Goal: Task Accomplishment & Management: Manage account settings

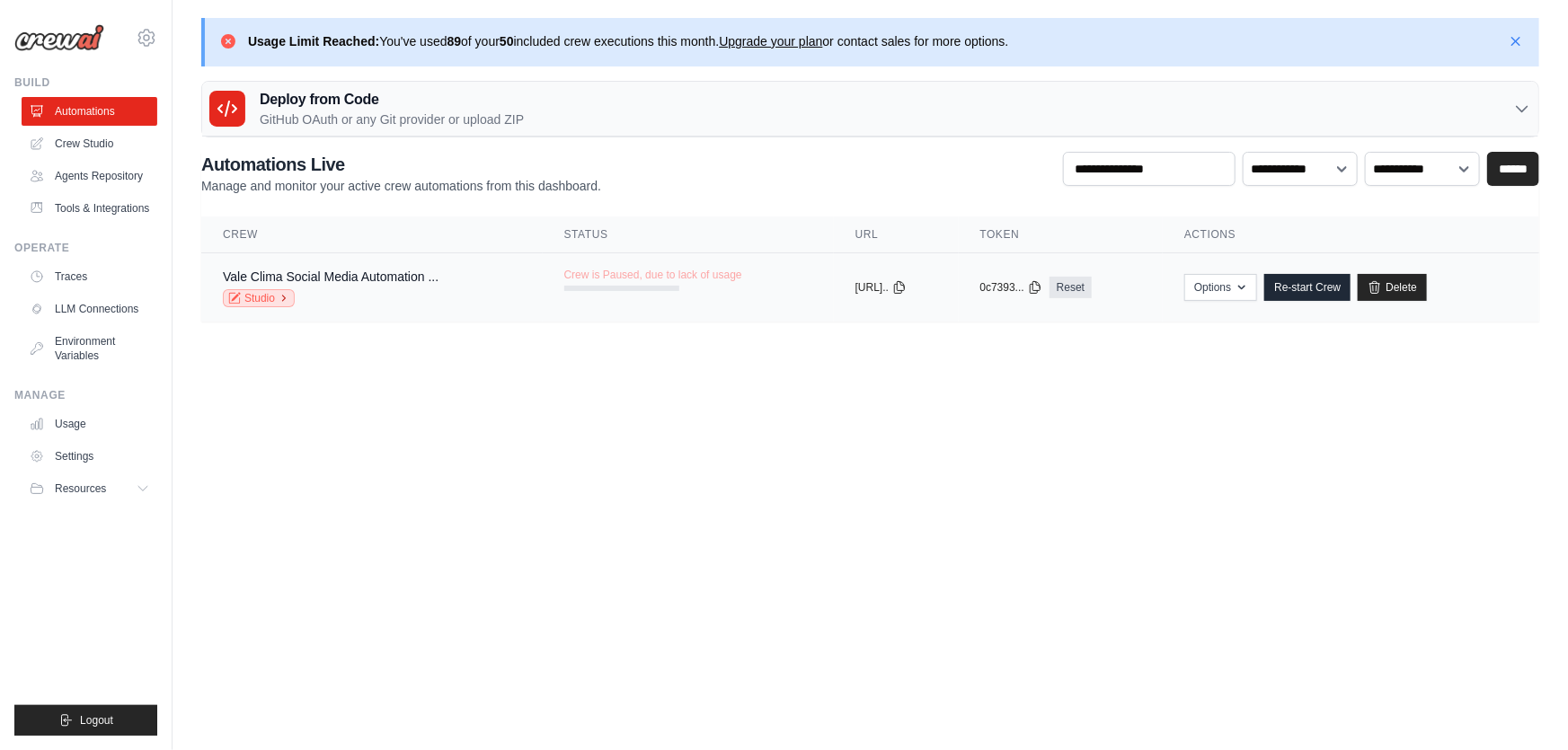
click at [255, 303] on link "Studio" at bounding box center [258, 298] width 71 height 18
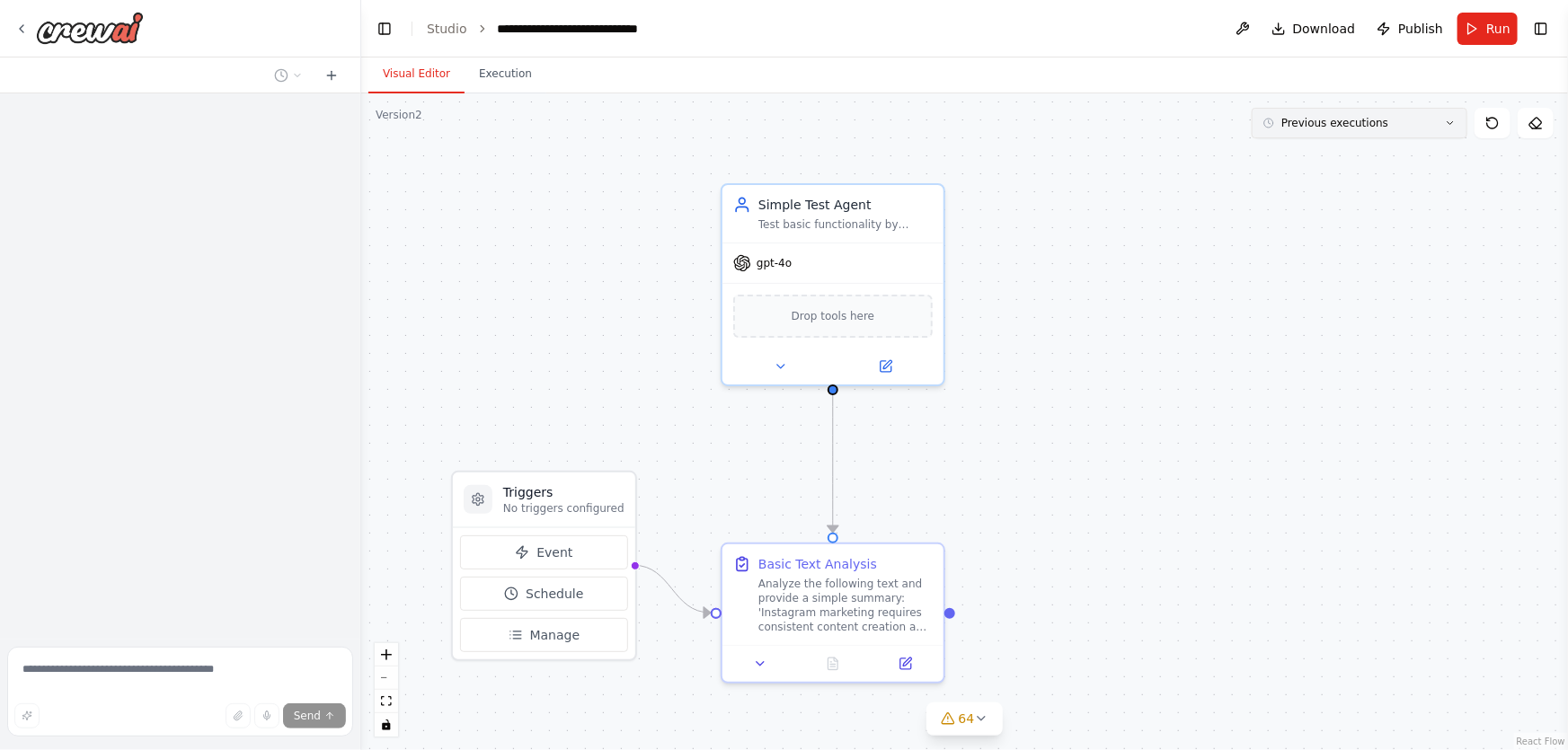
click at [1405, 124] on button "Previous executions" at bounding box center [1359, 123] width 215 height 31
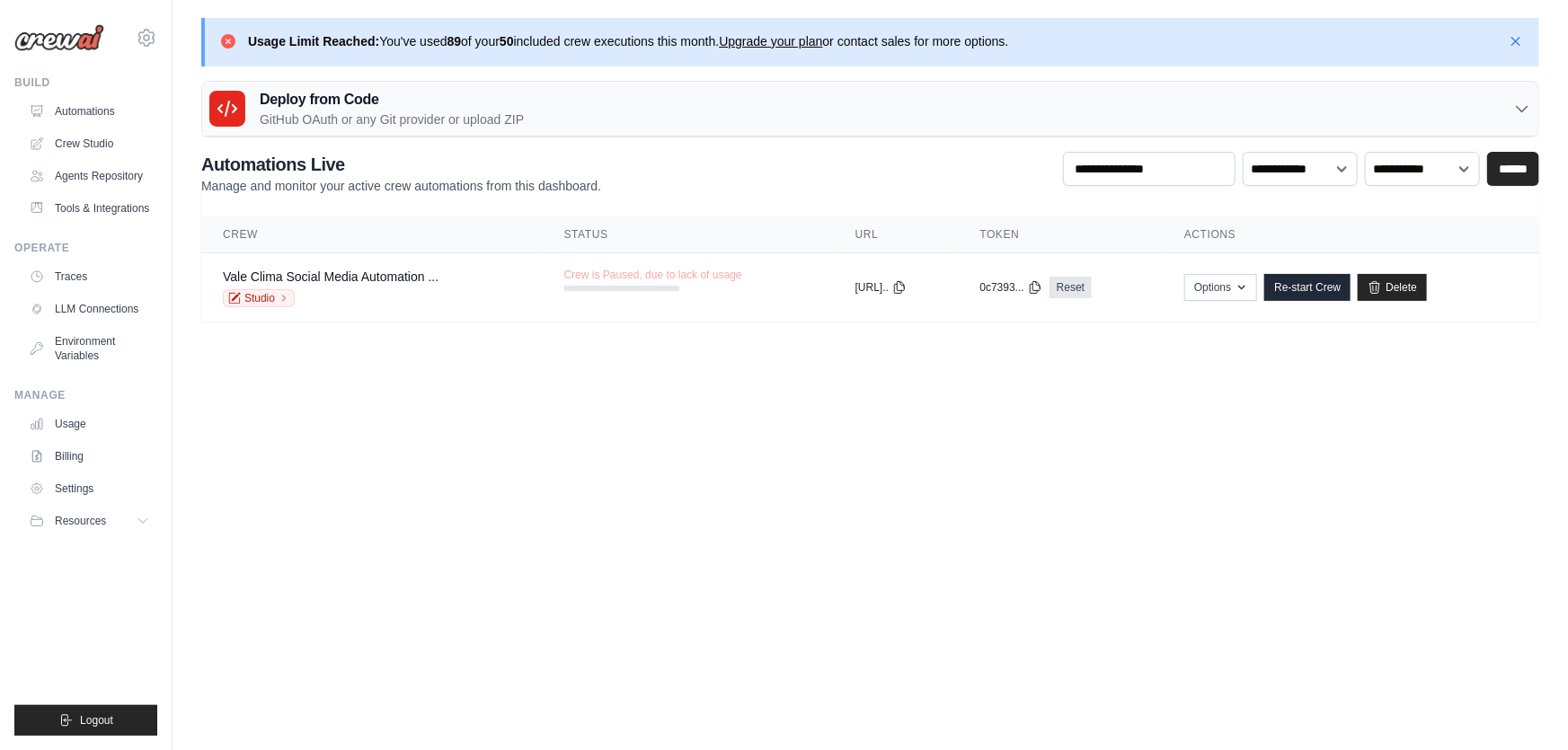
click at [227, 41] on icon at bounding box center [227, 41] width 18 height 18
click at [232, 114] on icon at bounding box center [227, 108] width 21 height 21
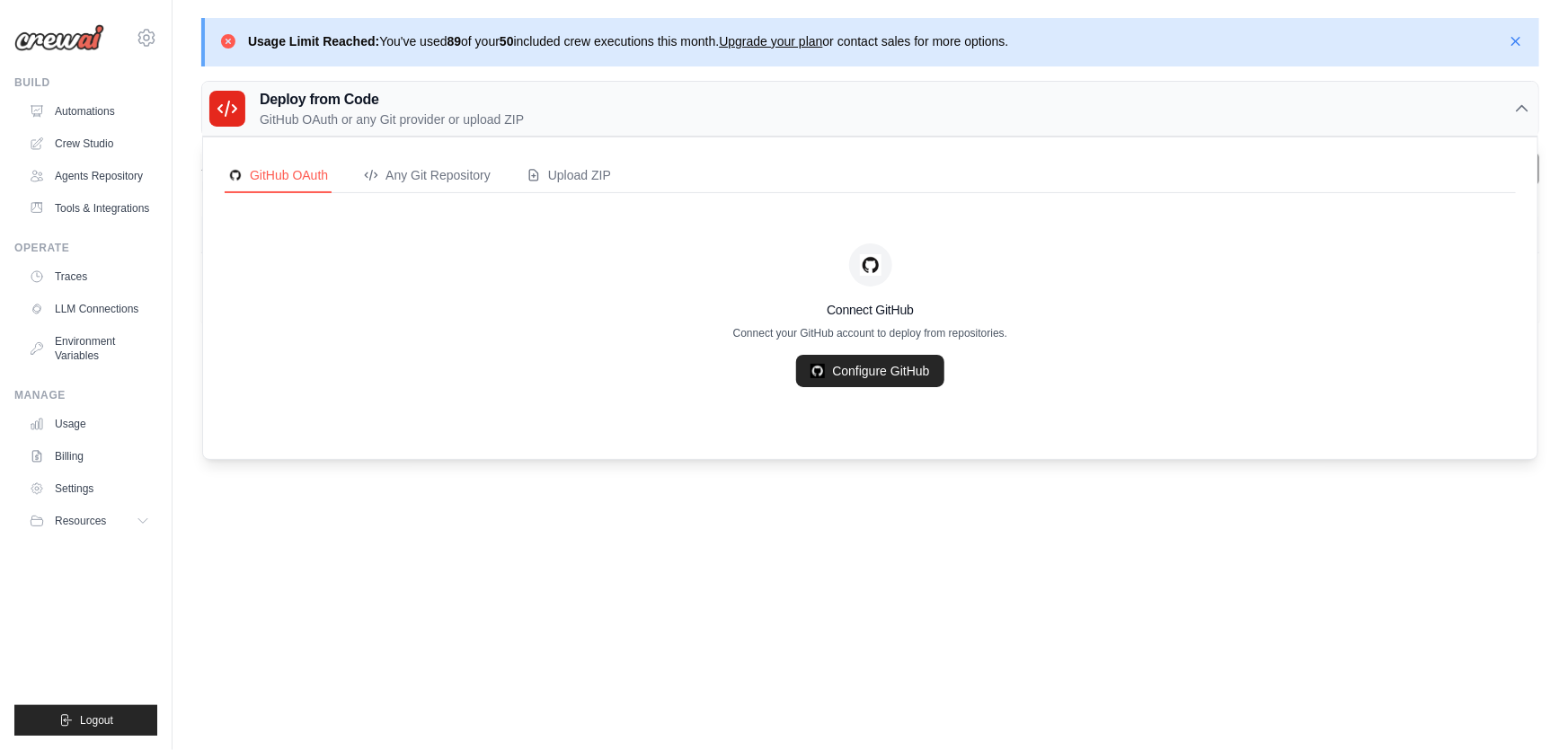
click at [232, 114] on icon at bounding box center [227, 108] width 21 height 21
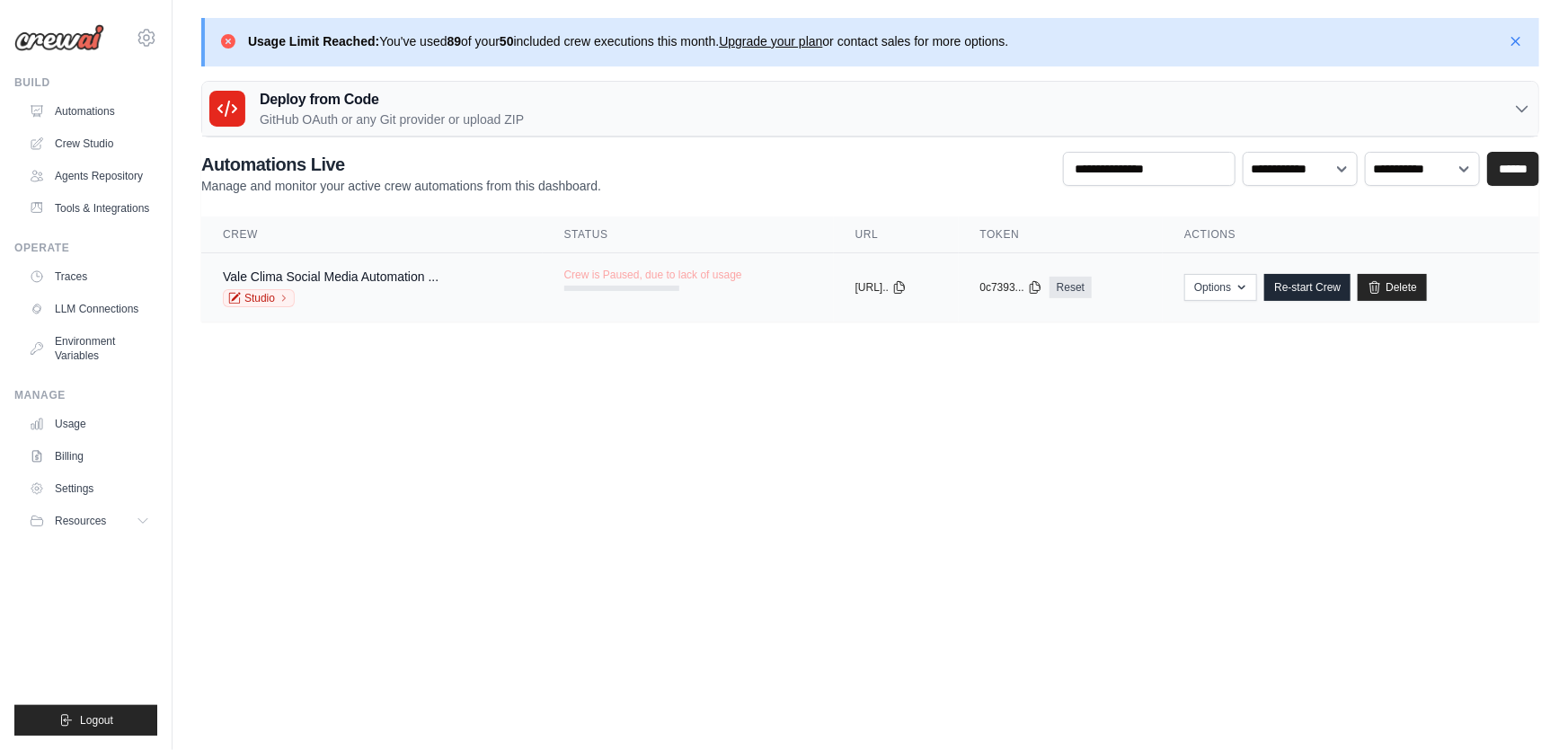
click at [575, 282] on div "Crew is Paused, due to lack of usage" at bounding box center [654, 278] width 178 height 23
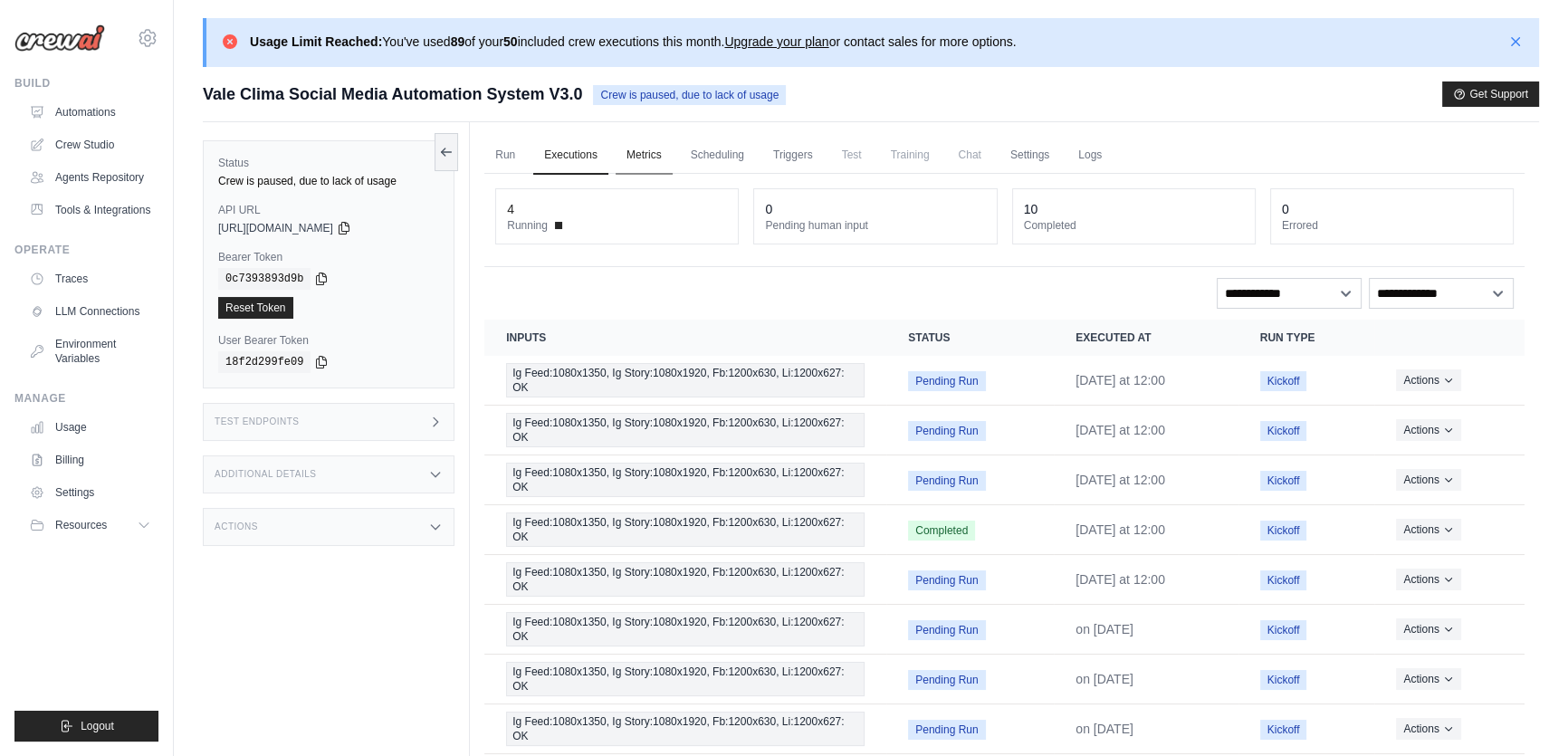
click at [638, 159] on link "Metrics" at bounding box center [644, 155] width 57 height 38
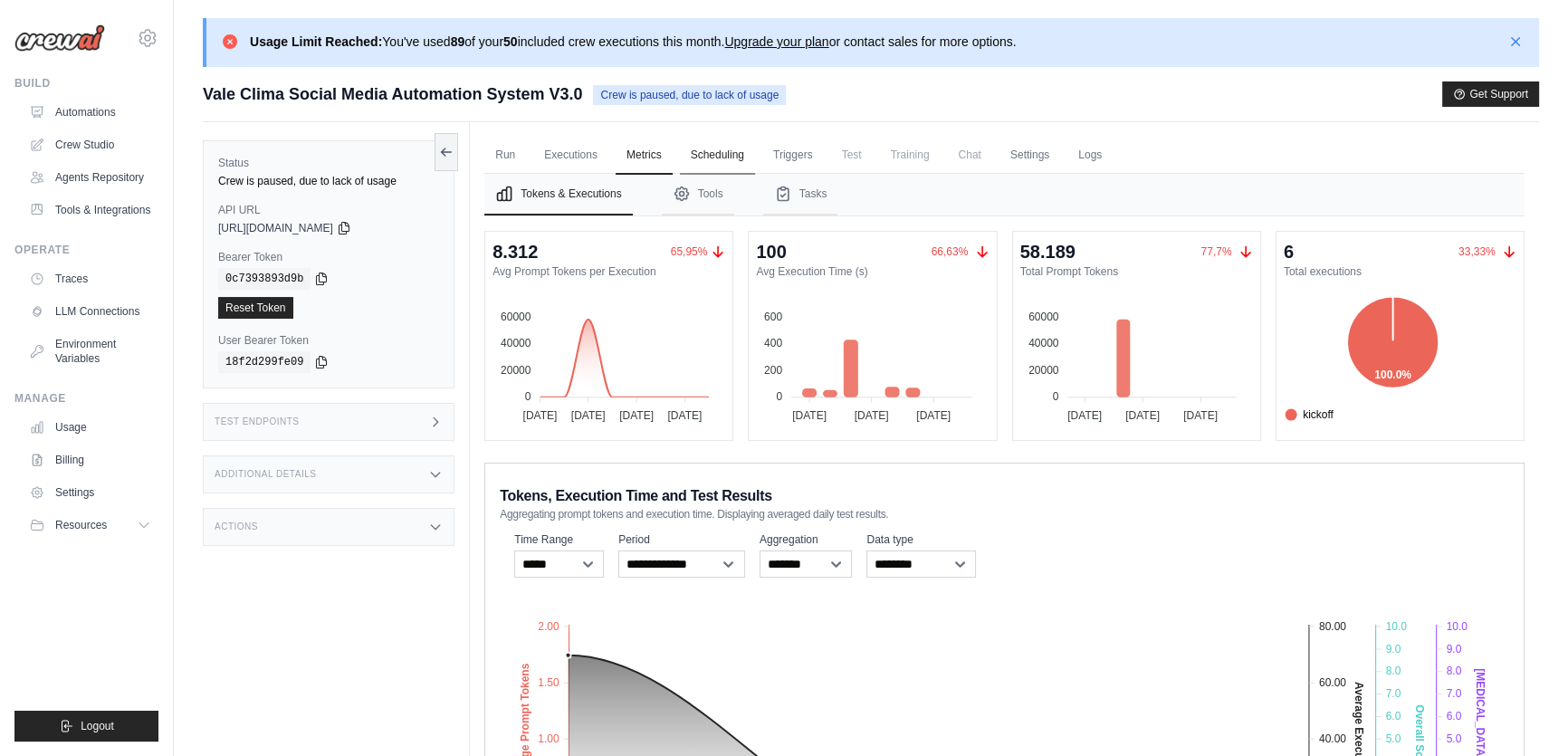
click at [706, 155] on link "Scheduling" at bounding box center [718, 155] width 75 height 38
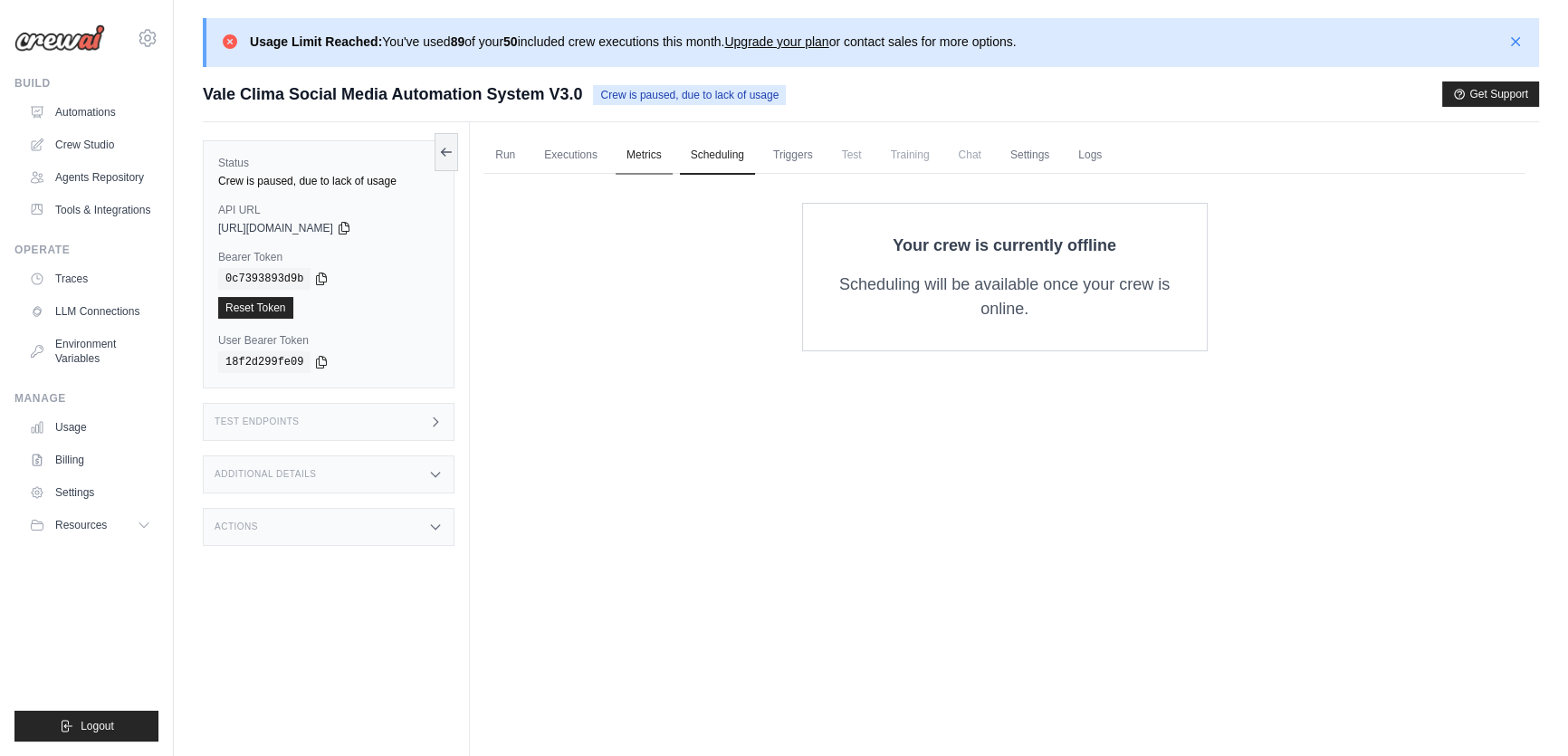
click at [628, 155] on link "Metrics" at bounding box center [644, 155] width 57 height 38
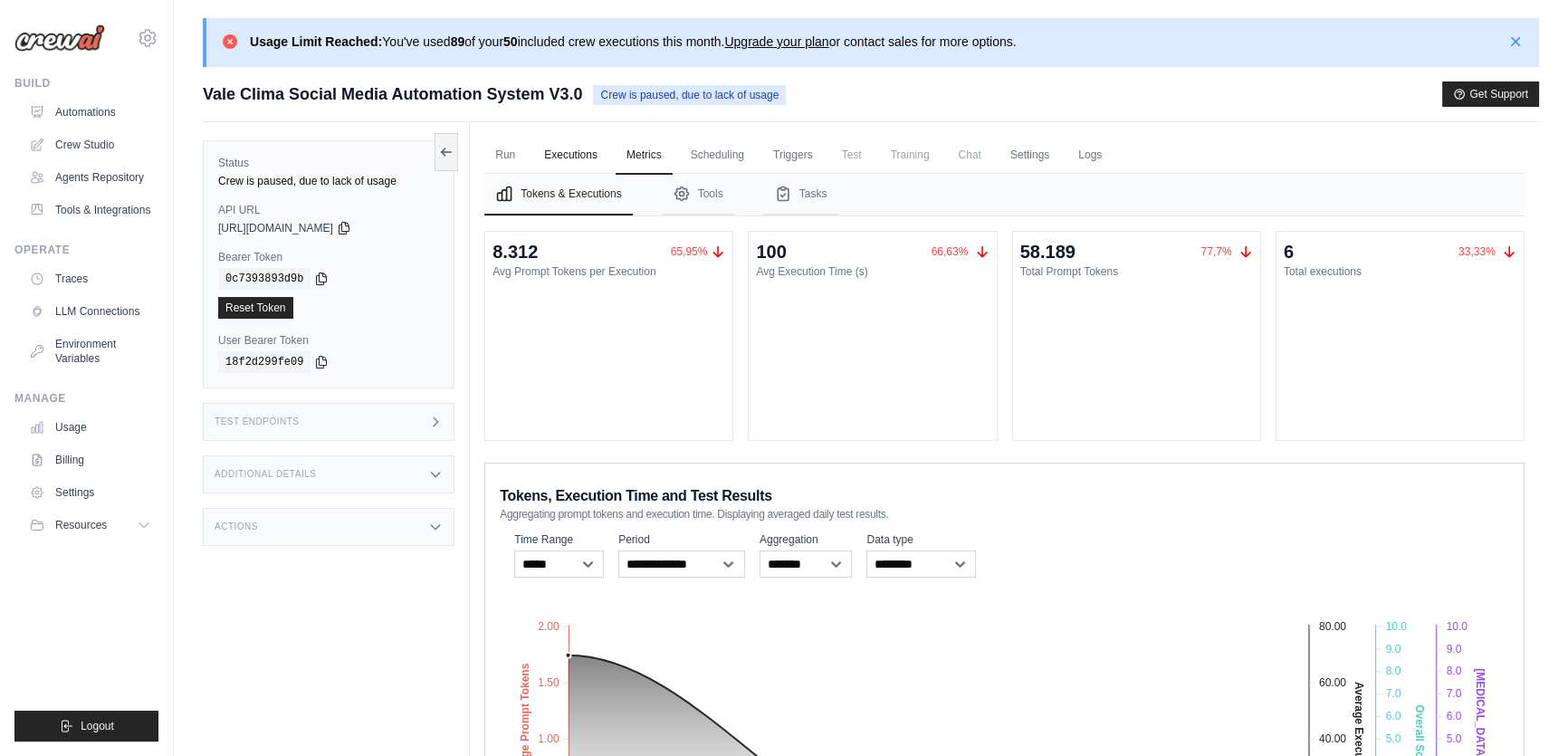
click at [574, 163] on link "Executions" at bounding box center [571, 155] width 75 height 38
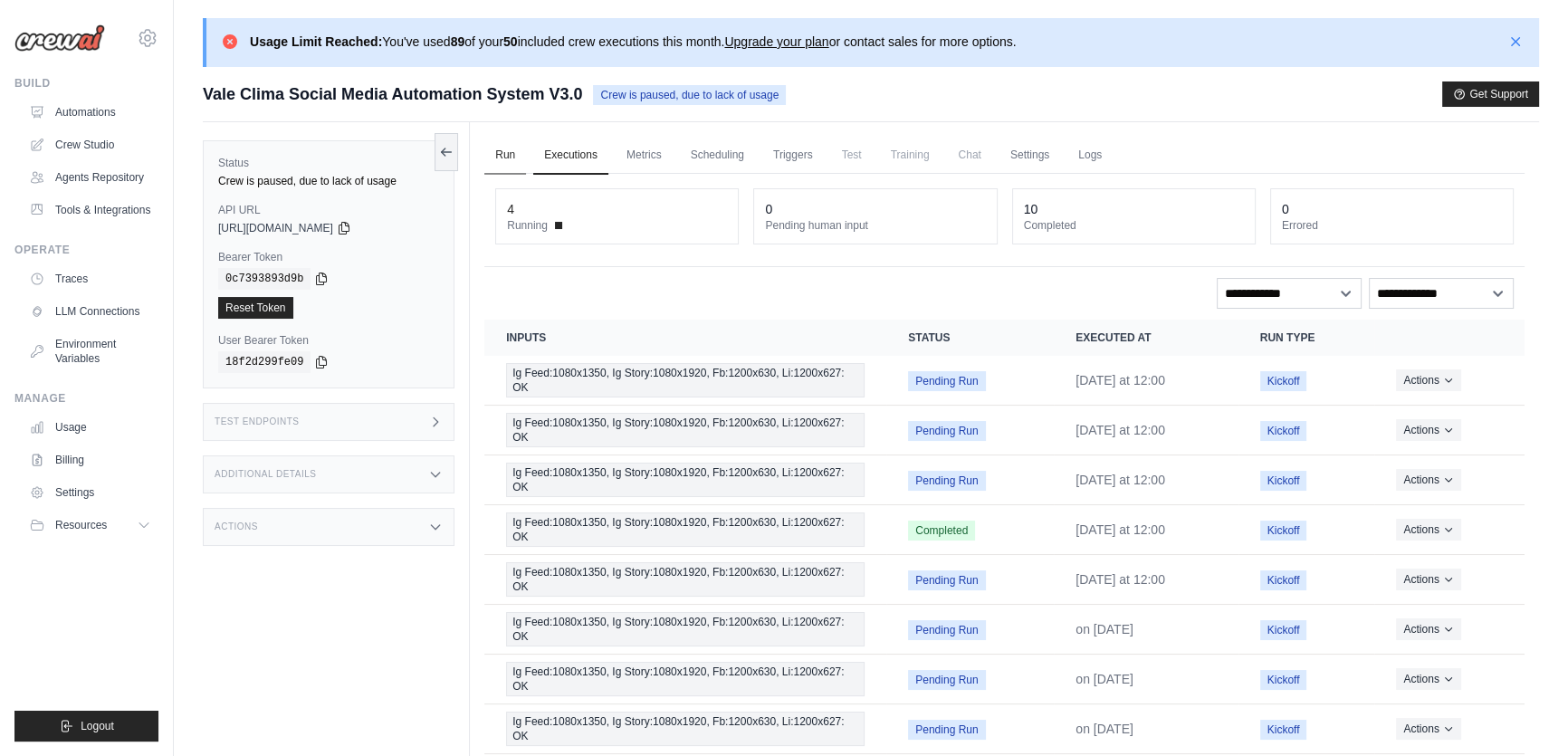
click at [502, 155] on link "Run" at bounding box center [505, 155] width 42 height 38
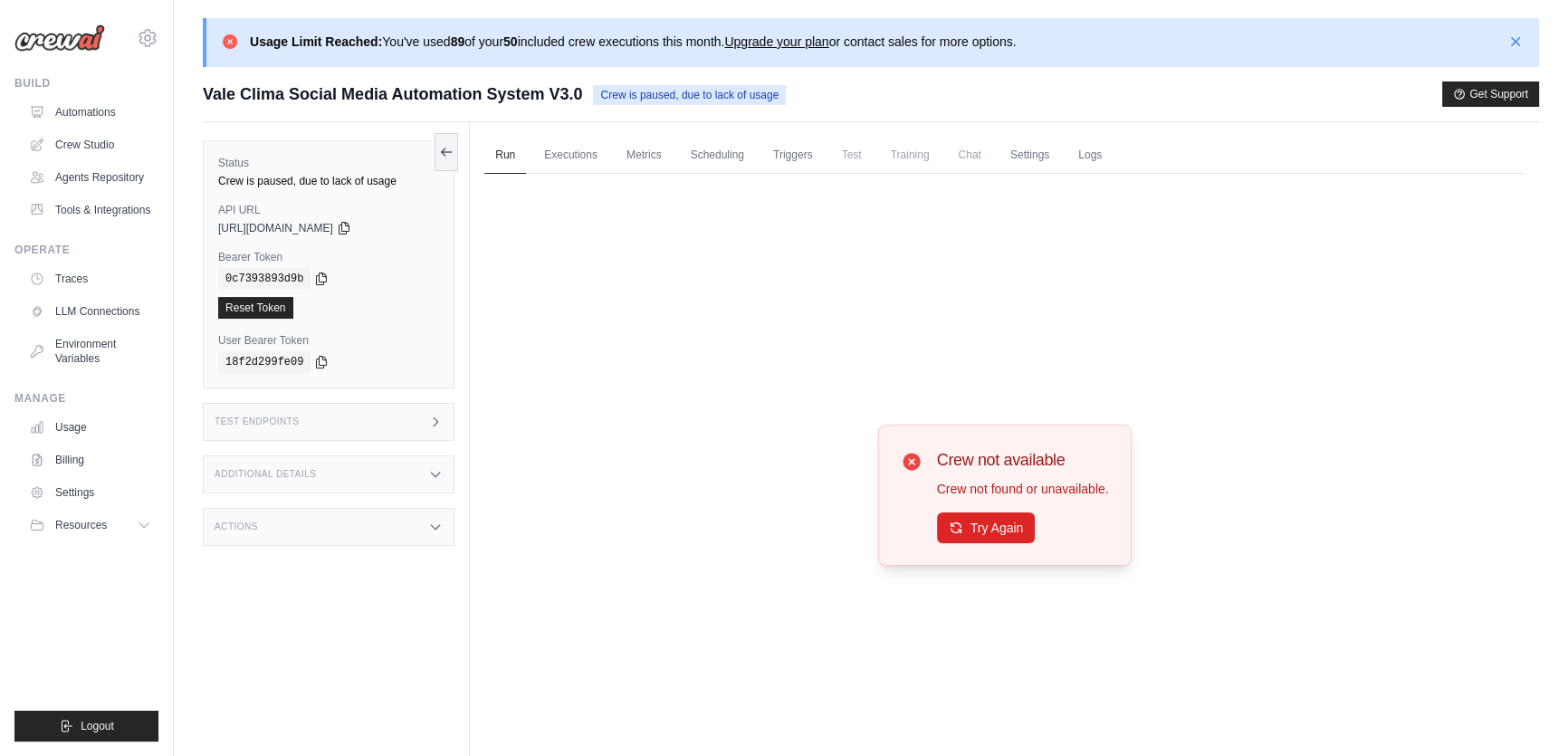
click at [424, 423] on div "Test Endpoints" at bounding box center [328, 422] width 252 height 38
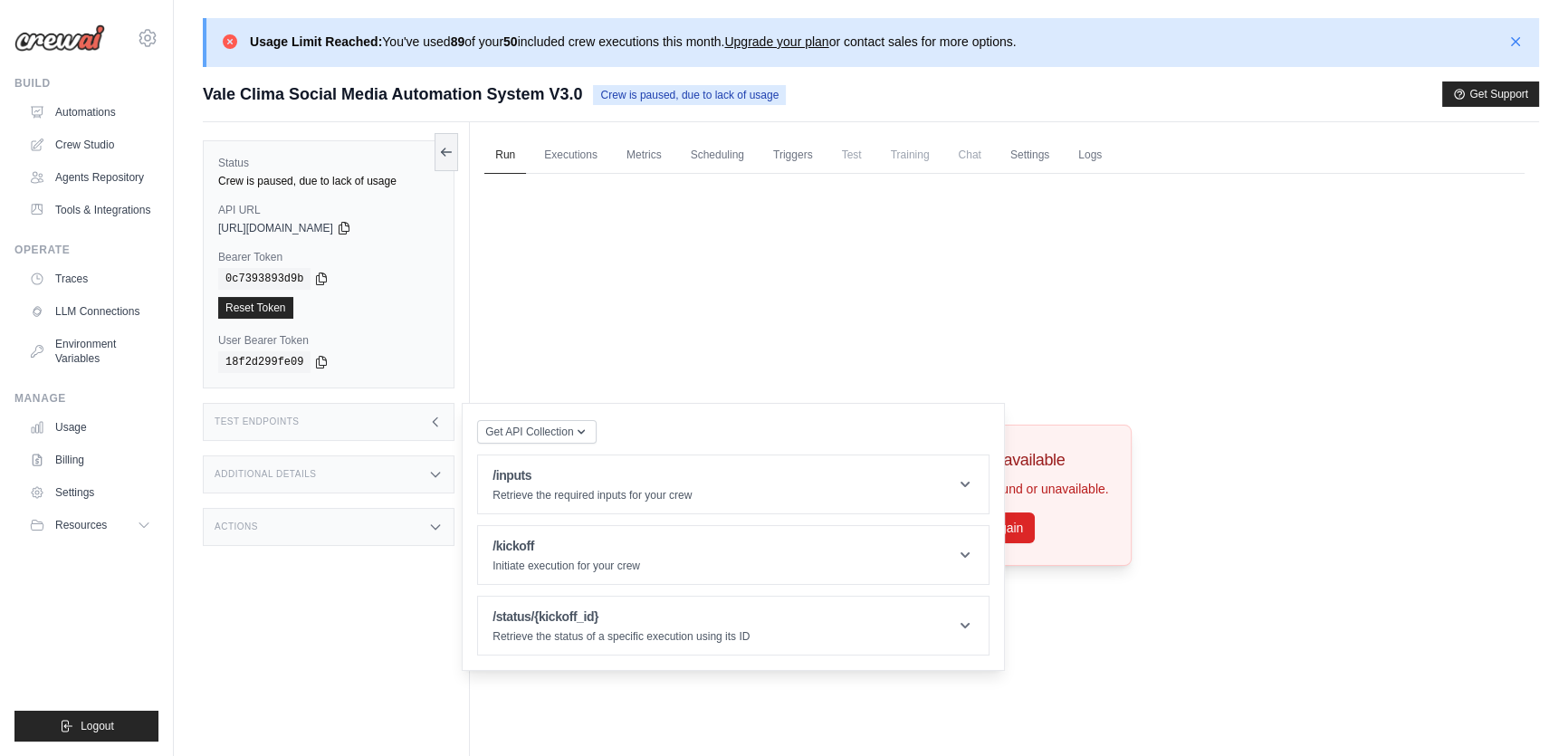
click at [420, 482] on div "Additional Details" at bounding box center [328, 474] width 252 height 38
click at [408, 635] on div "Actions" at bounding box center [328, 633] width 252 height 38
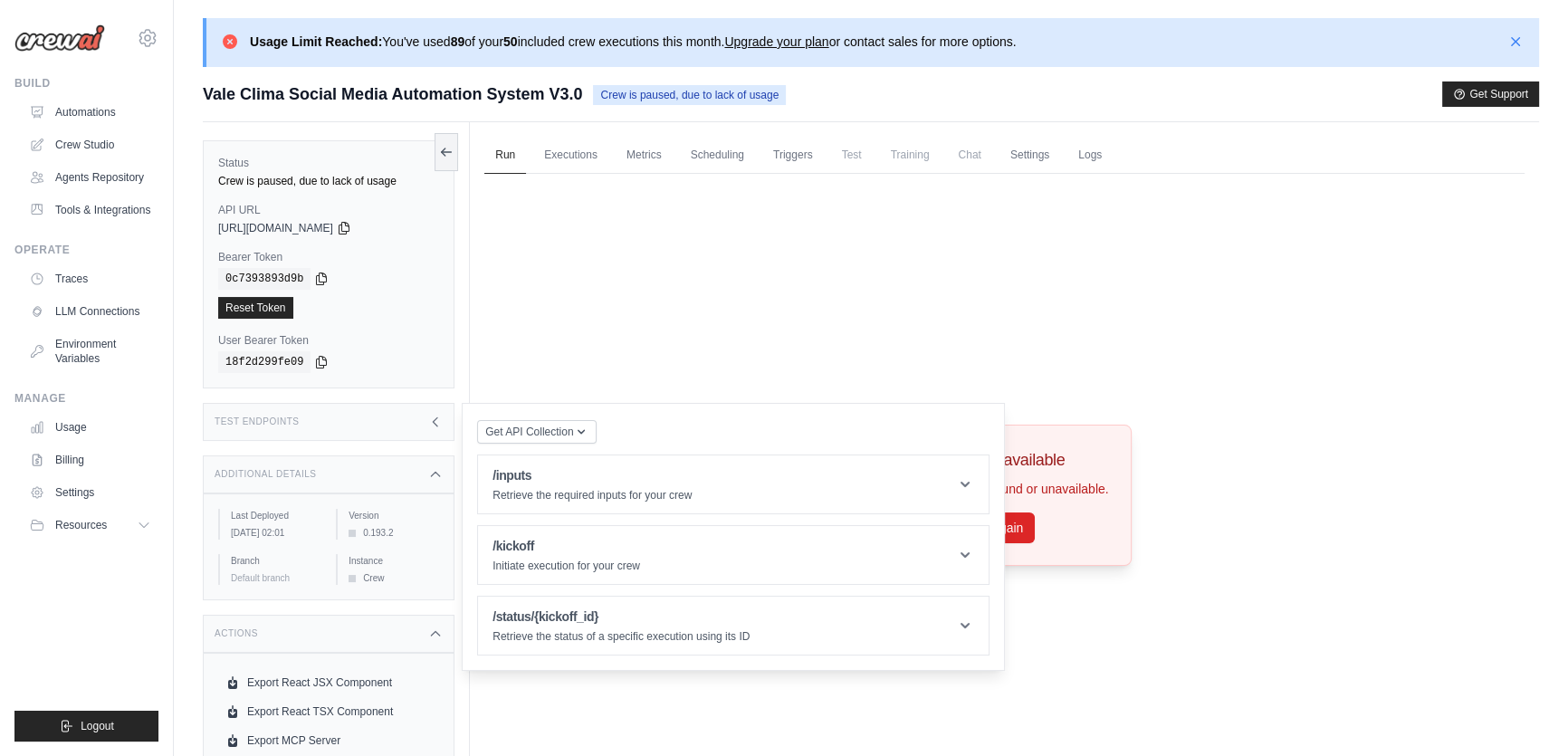
click at [387, 412] on div "Test Endpoints" at bounding box center [328, 422] width 252 height 38
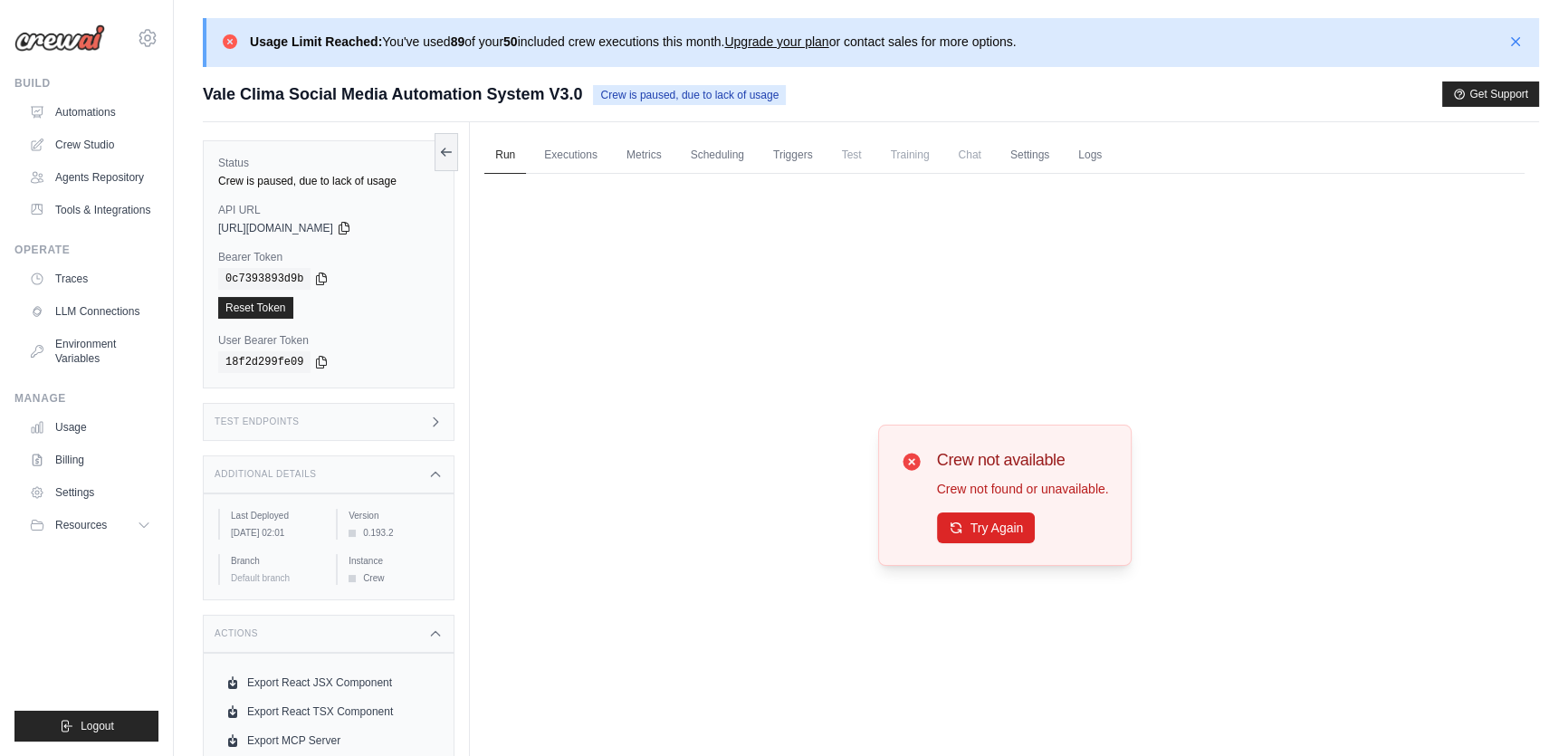
click at [387, 412] on div "Test Endpoints" at bounding box center [328, 422] width 252 height 38
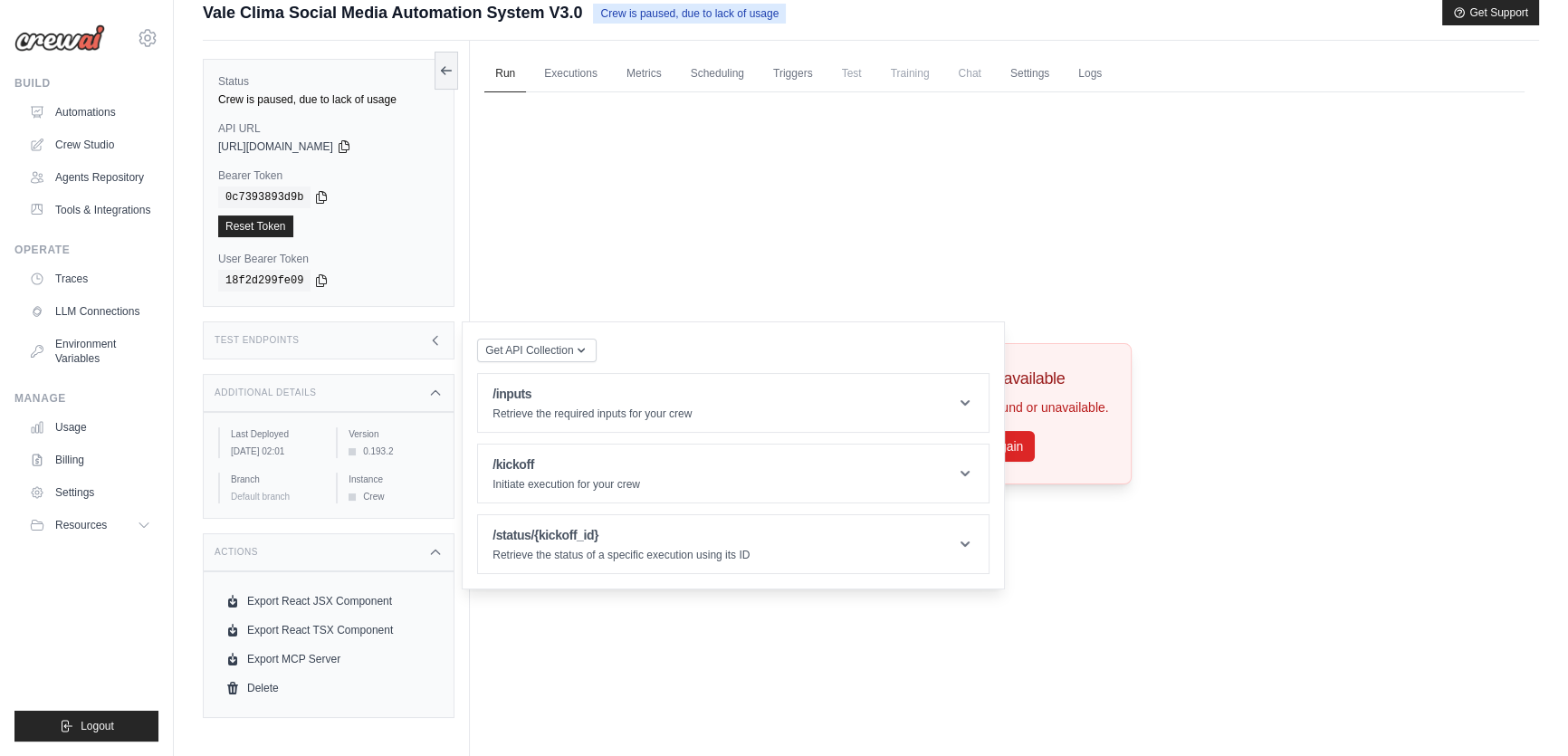
scroll to position [139, 0]
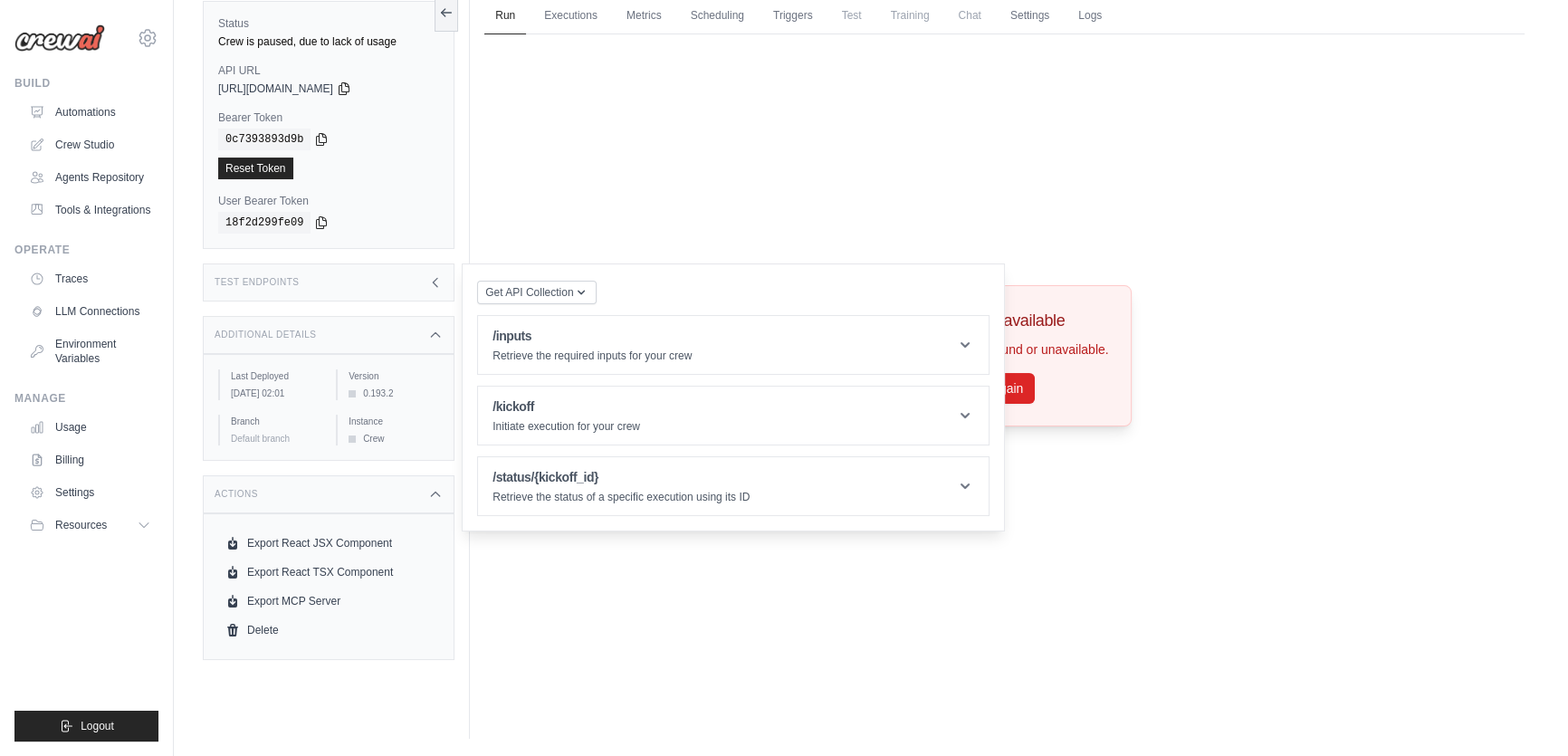
click at [139, 574] on ul "Build Automations Crew Studio Agents Repository Tools & Integrations" at bounding box center [86, 408] width 144 height 665
click at [109, 516] on button "Resources" at bounding box center [92, 525] width 137 height 29
click at [74, 495] on link "Settings" at bounding box center [92, 492] width 137 height 29
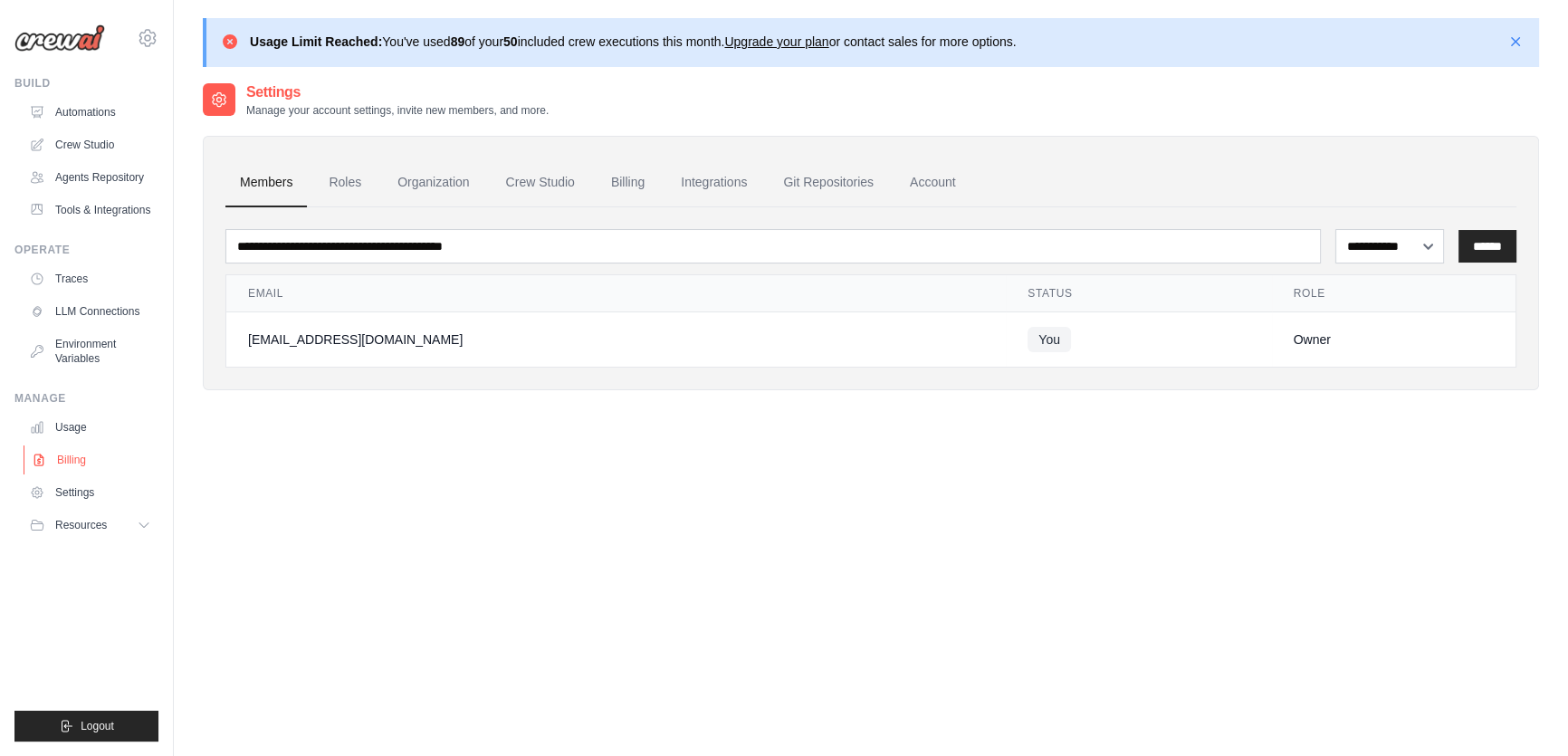
click at [75, 446] on link "Billing" at bounding box center [92, 459] width 137 height 29
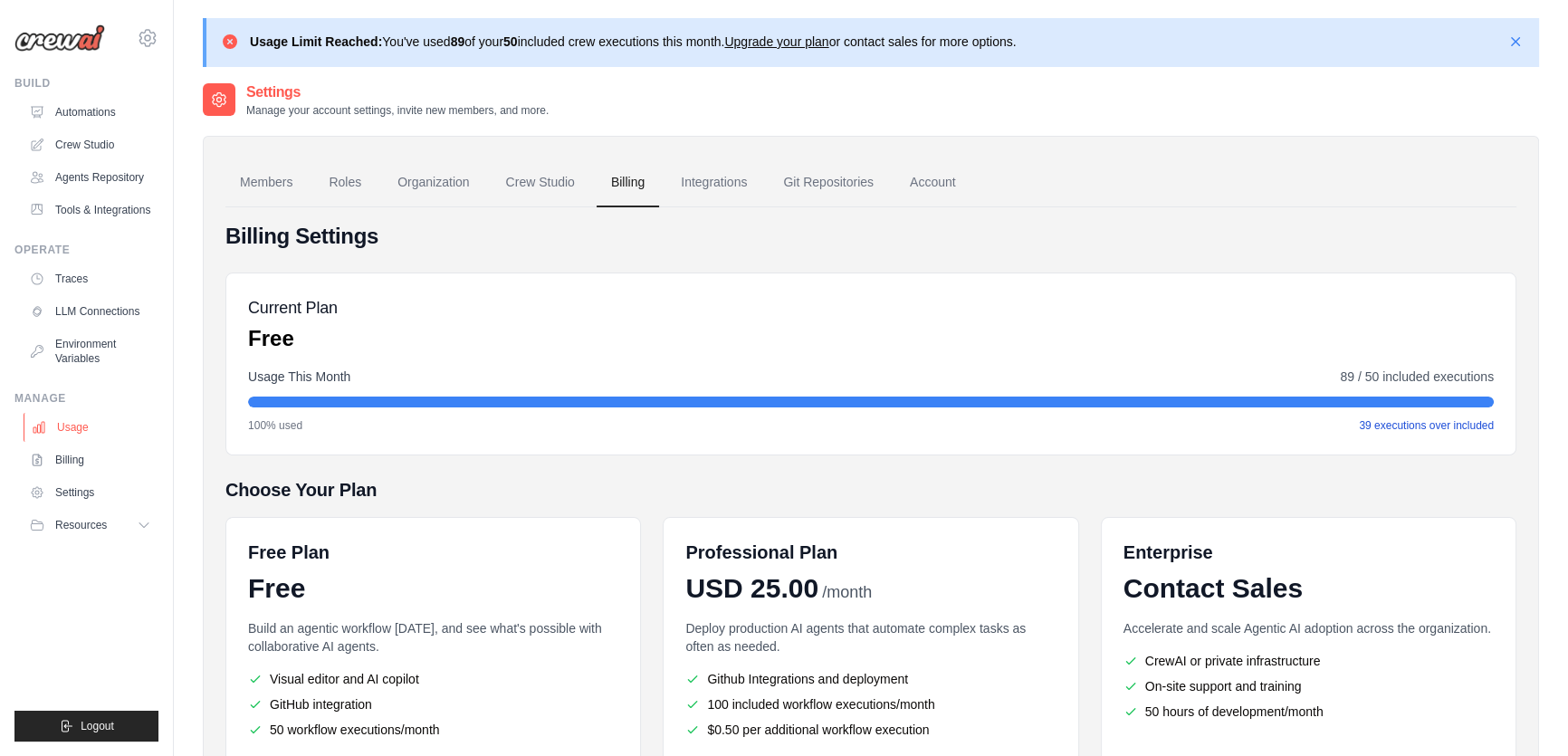
click at [80, 429] on link "Usage" at bounding box center [92, 427] width 137 height 29
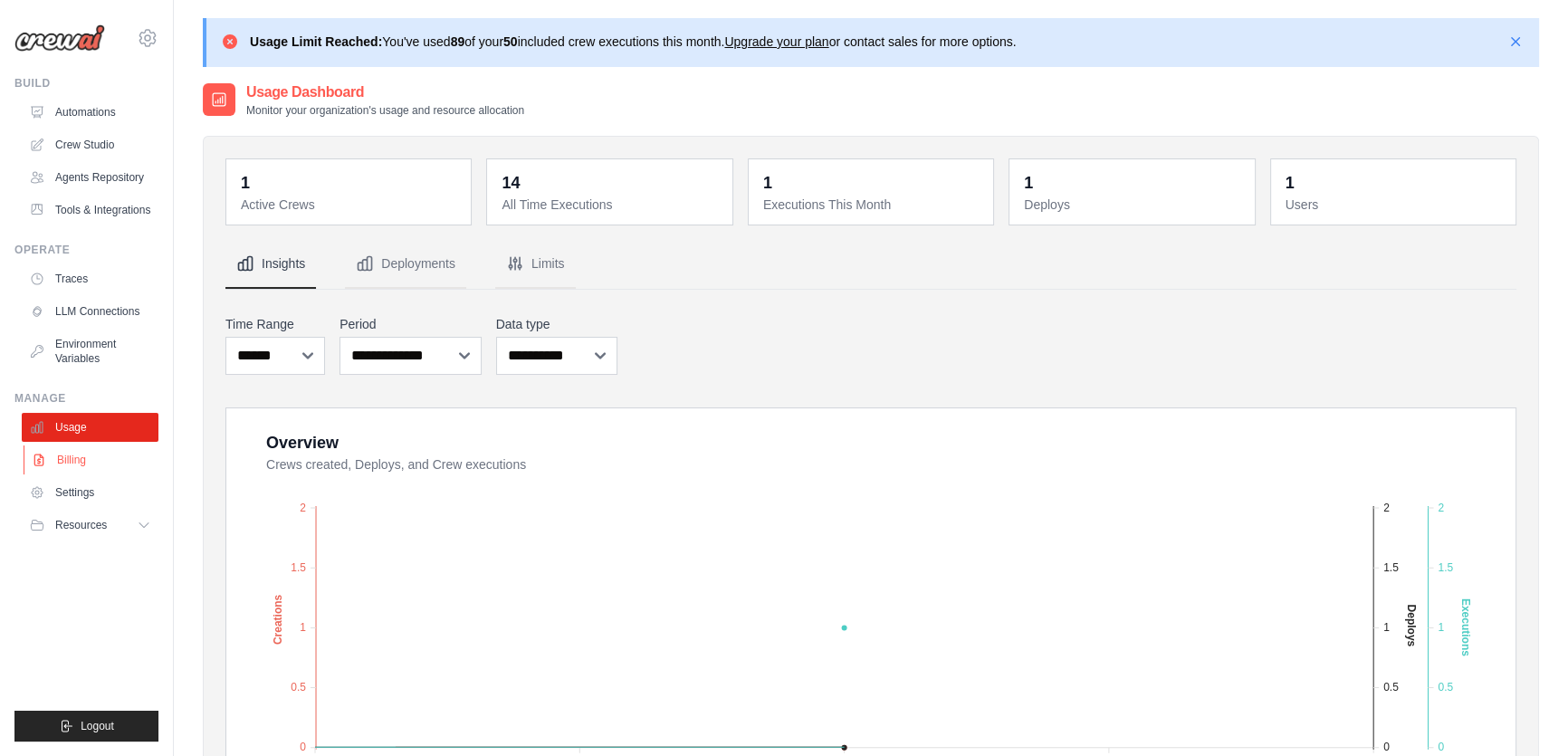
click at [72, 452] on link "Billing" at bounding box center [92, 459] width 137 height 29
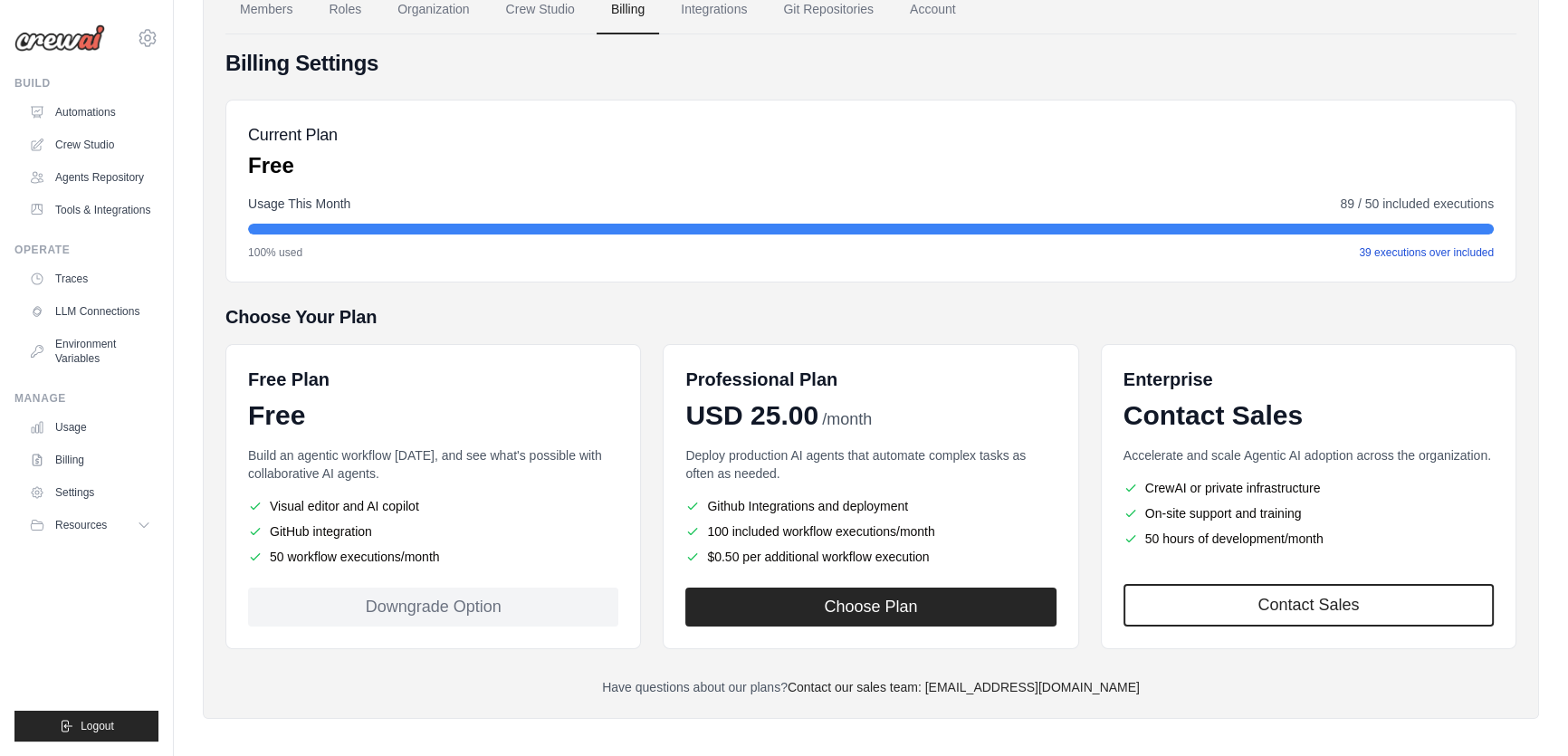
scroll to position [182, 0]
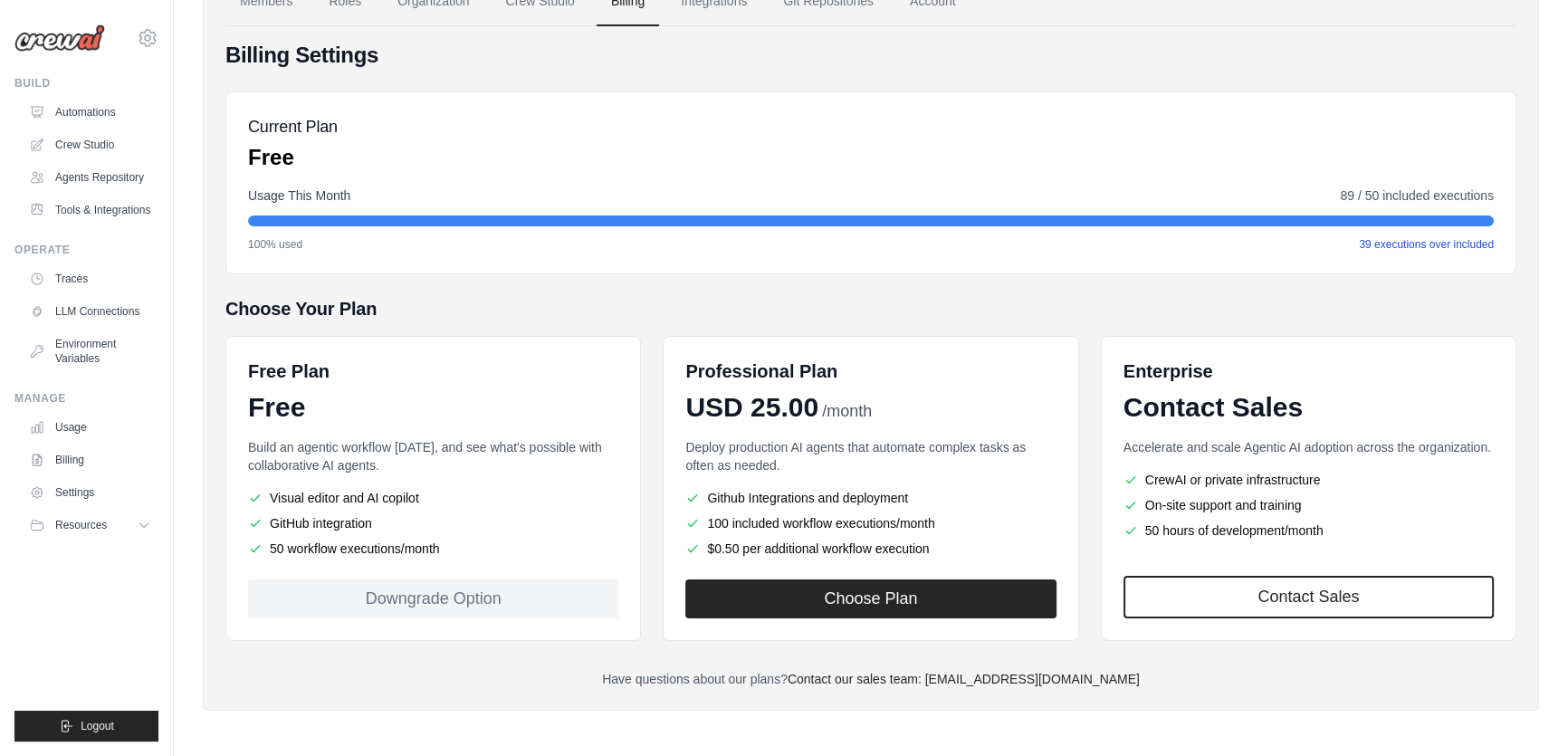
click at [571, 605] on div "Downgrade Option" at bounding box center [433, 599] width 370 height 39
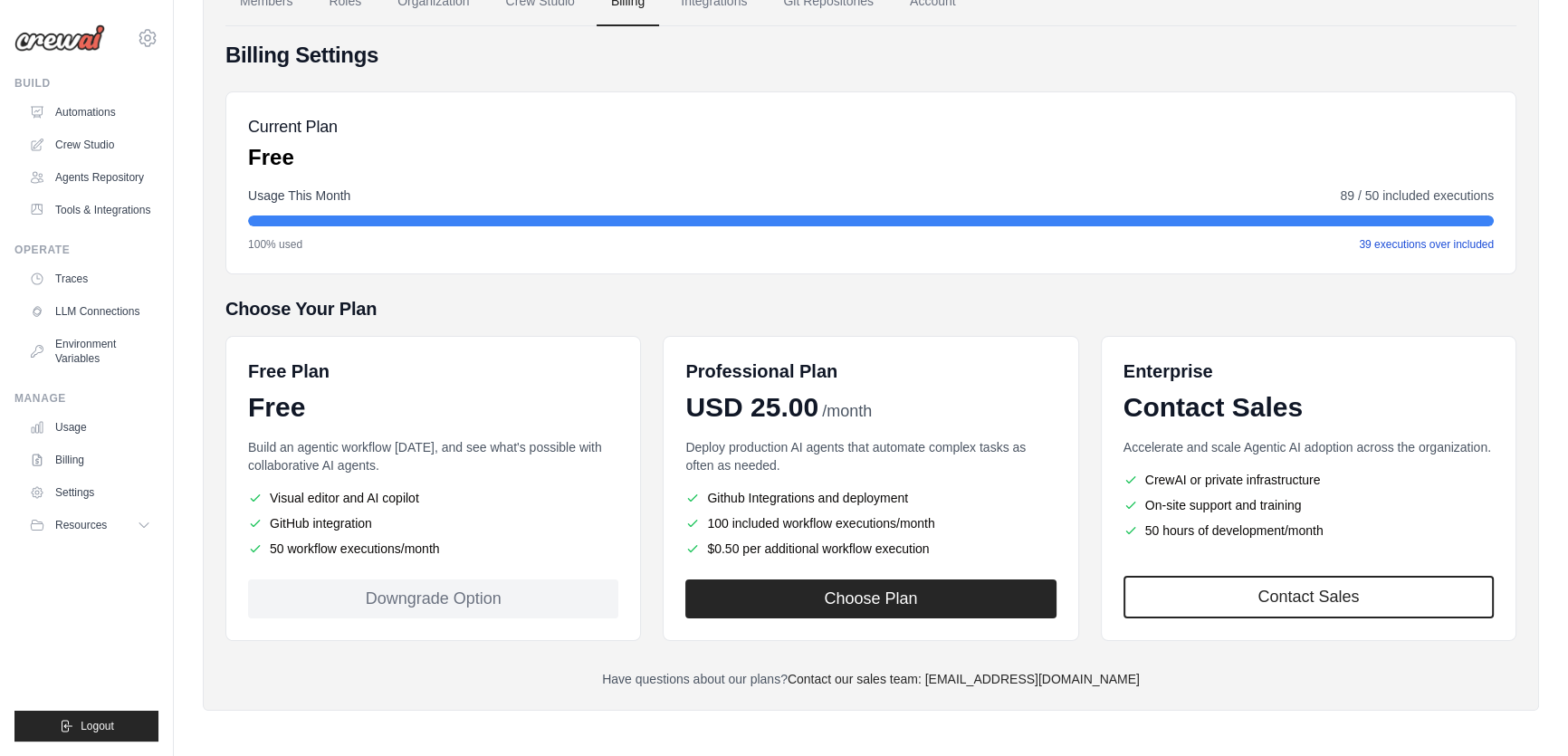
click at [577, 323] on div "Choose Your Plan Free Plan Free Build an agentic workflow today, and see what's…" at bounding box center [871, 468] width 1291 height 345
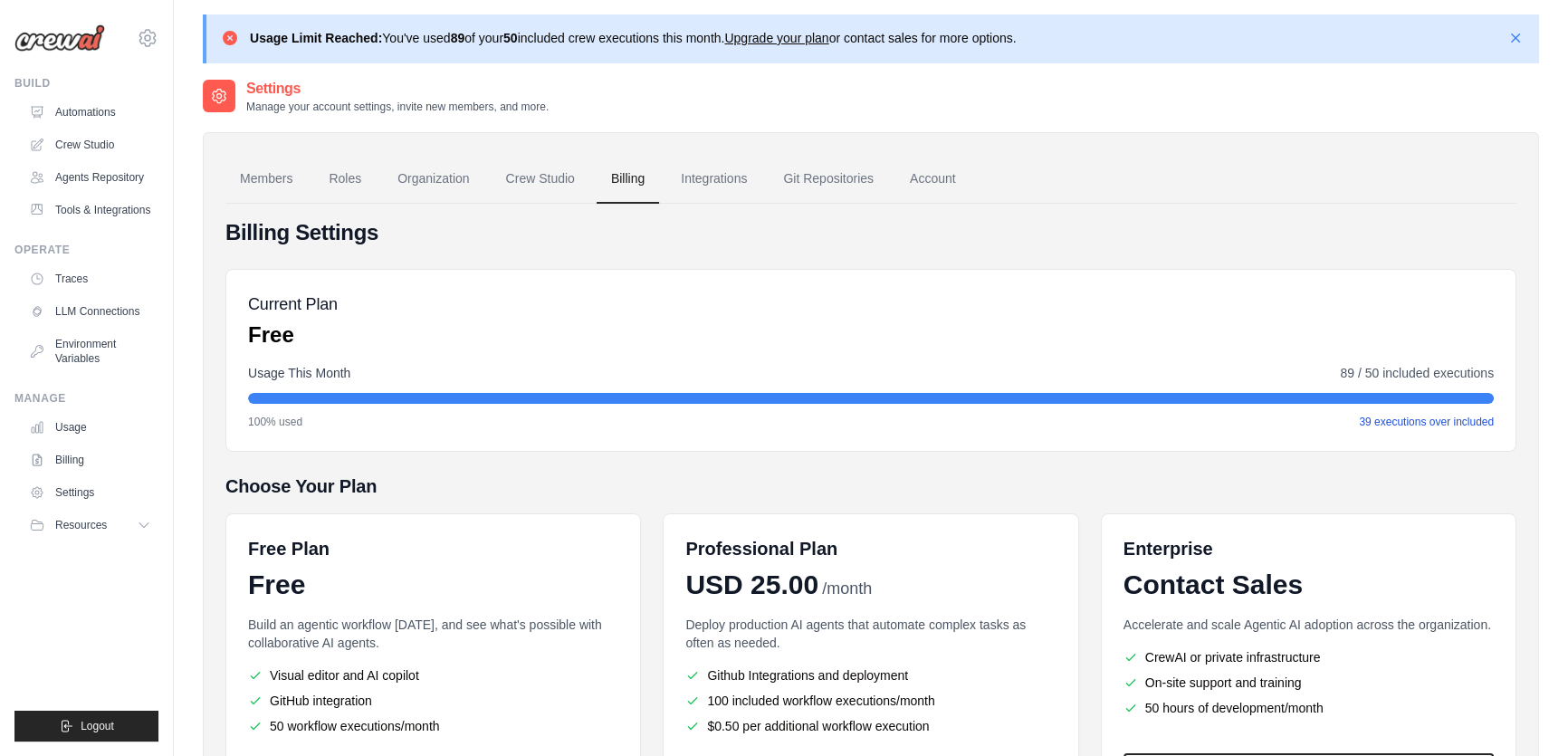
scroll to position [0, 0]
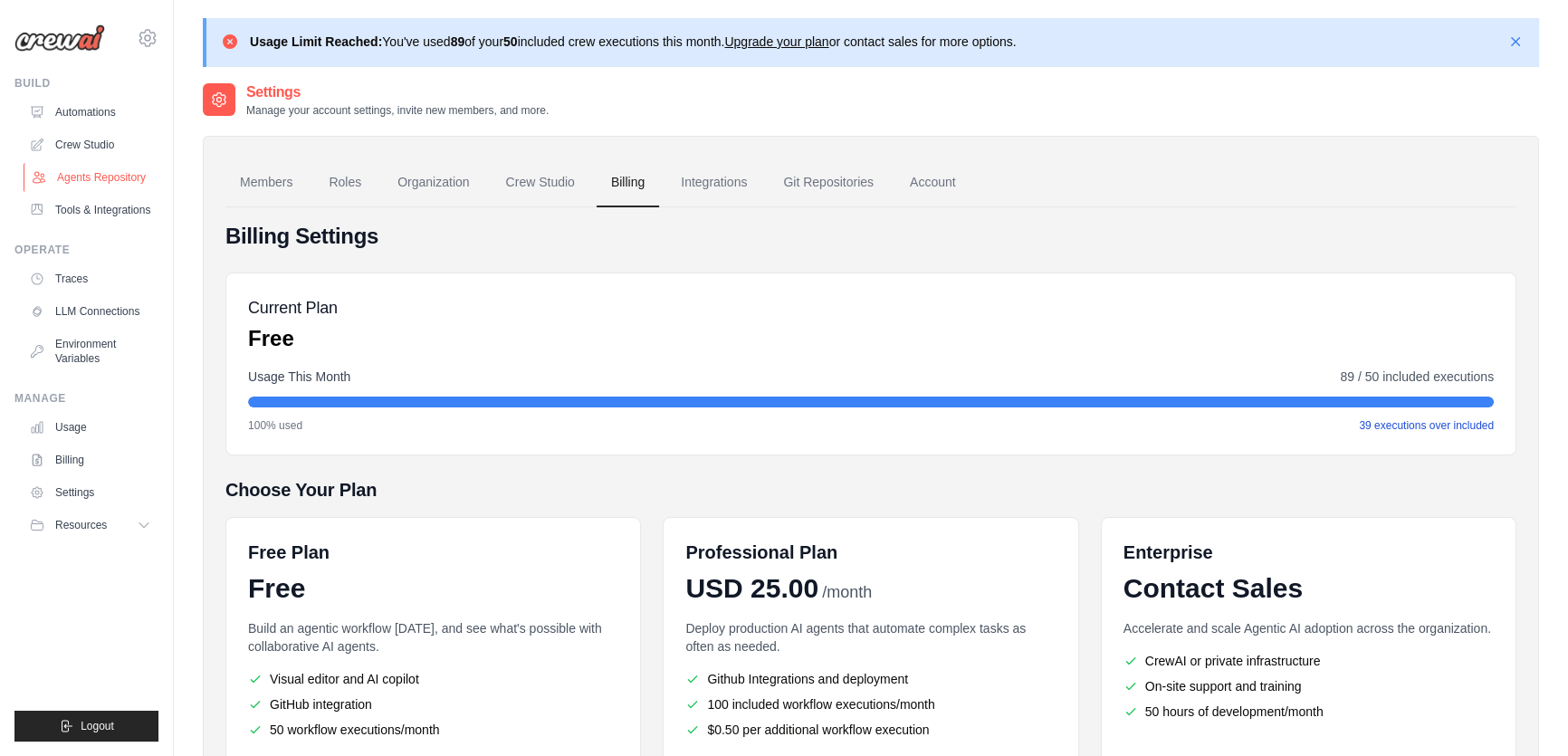
click at [73, 178] on link "Agents Repository" at bounding box center [92, 177] width 137 height 29
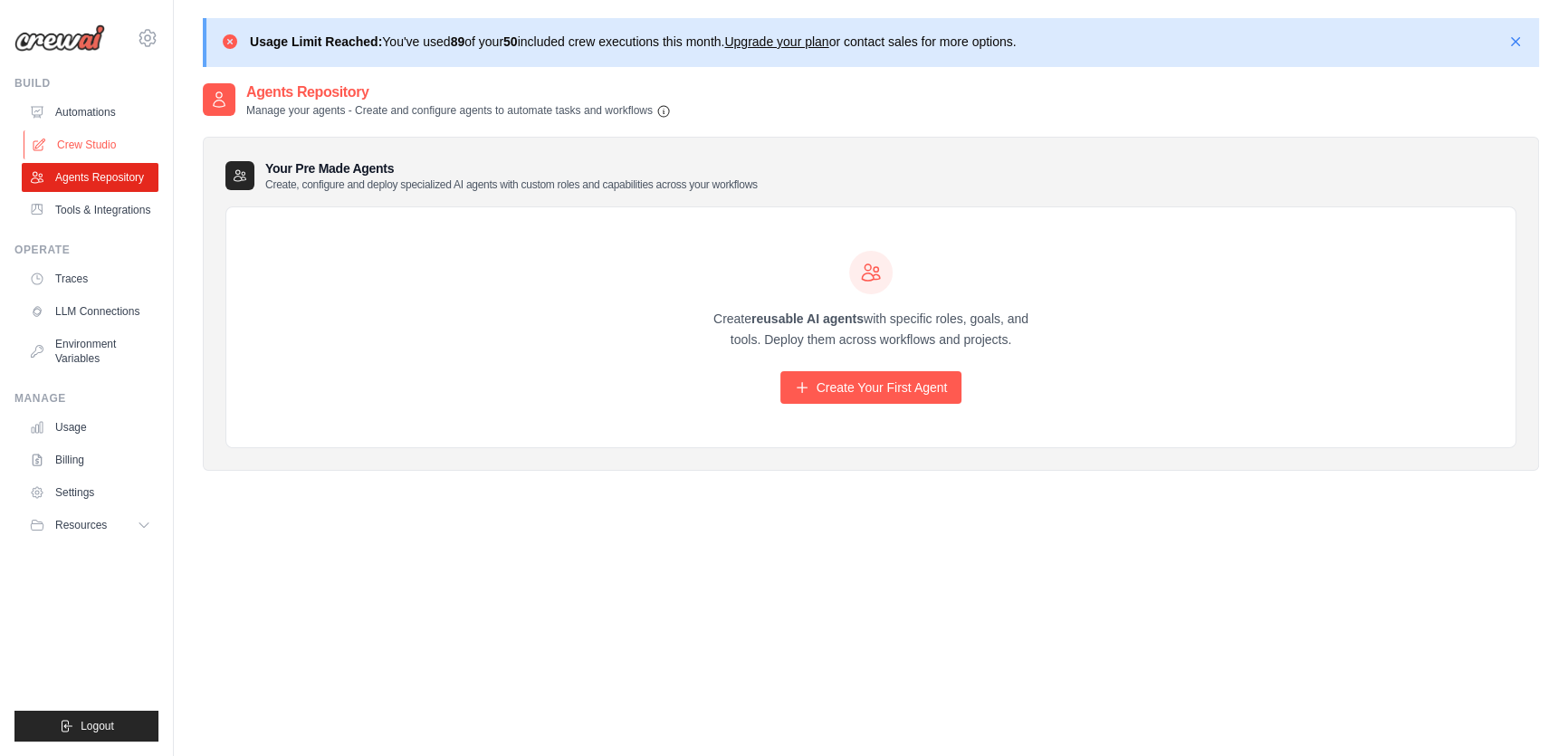
click at [91, 135] on link "Crew Studio" at bounding box center [92, 144] width 137 height 29
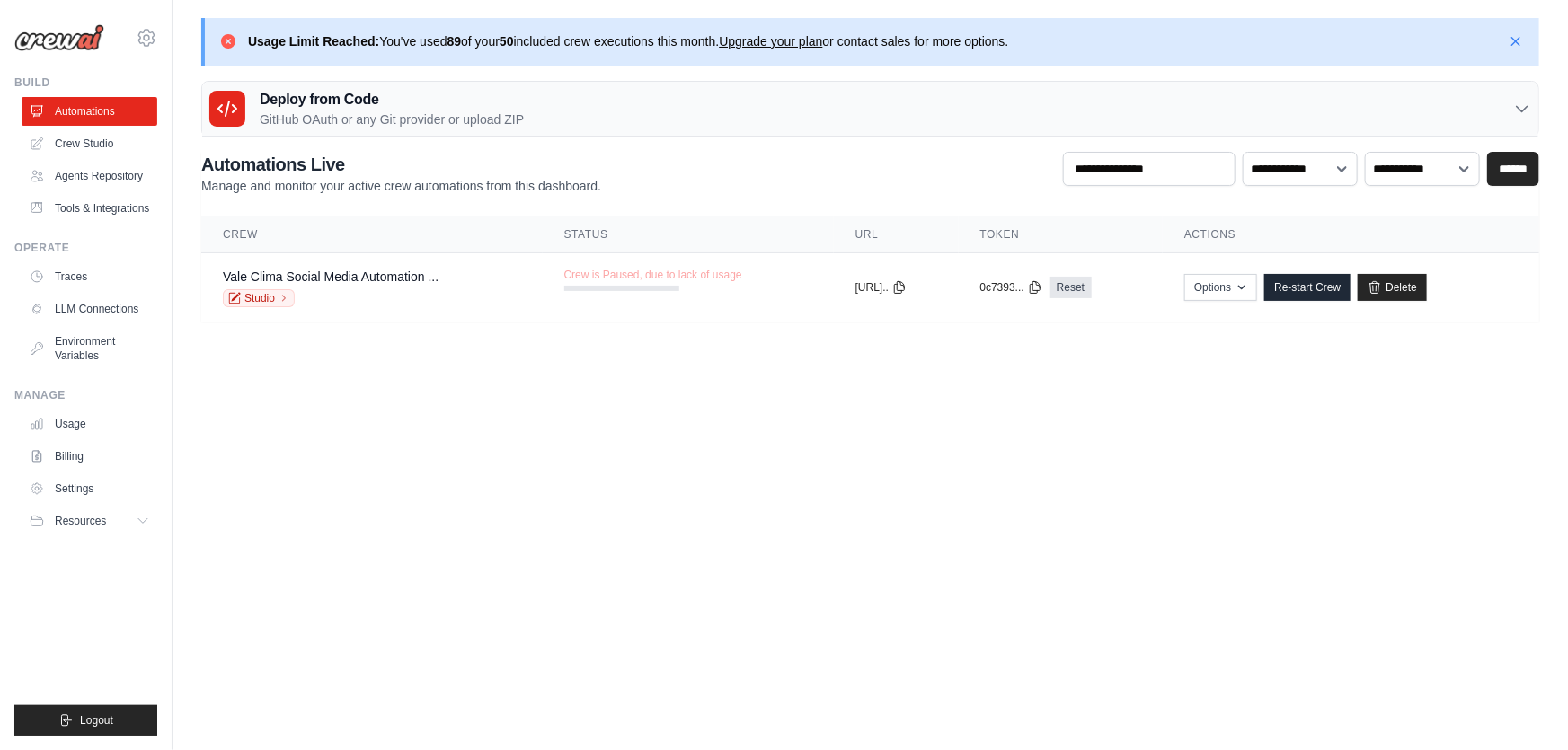
click at [226, 42] on icon at bounding box center [227, 41] width 14 height 14
click at [152, 41] on icon at bounding box center [146, 37] width 16 height 15
click at [179, 68] on div "[EMAIL_ADDRESS][DOMAIN_NAME]" at bounding box center [221, 69] width 142 height 18
